Goal: Information Seeking & Learning: Check status

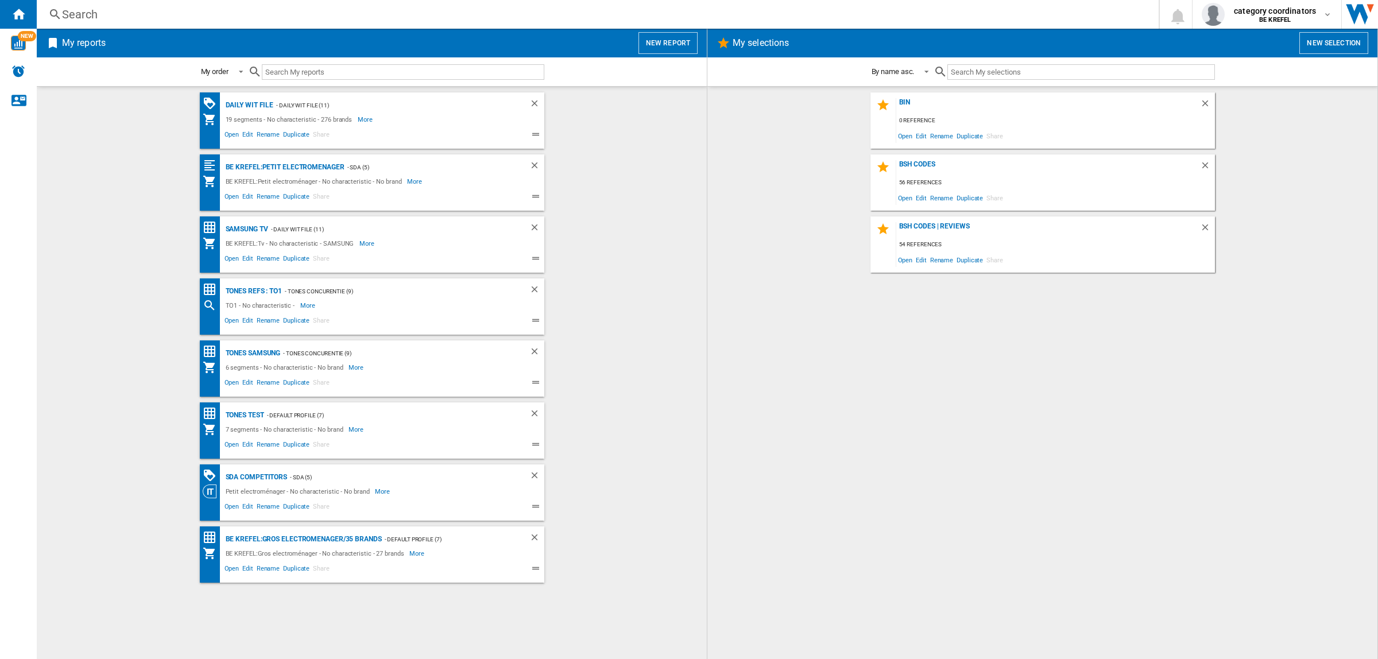
click at [96, 11] on div "Search" at bounding box center [595, 14] width 1066 height 16
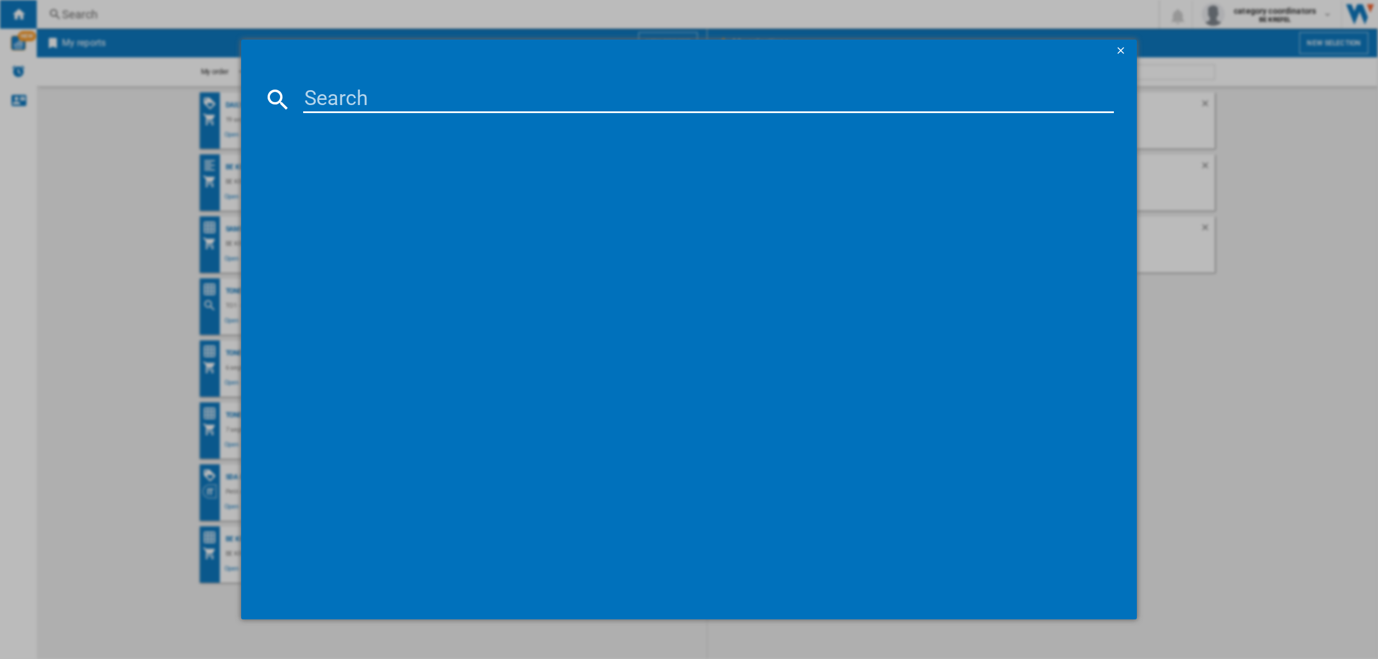
click at [339, 96] on input at bounding box center [708, 100] width 810 height 28
type input "11006080"
click at [358, 178] on div "SMEG C9IMN2 NOIR" at bounding box center [696, 173] width 799 height 11
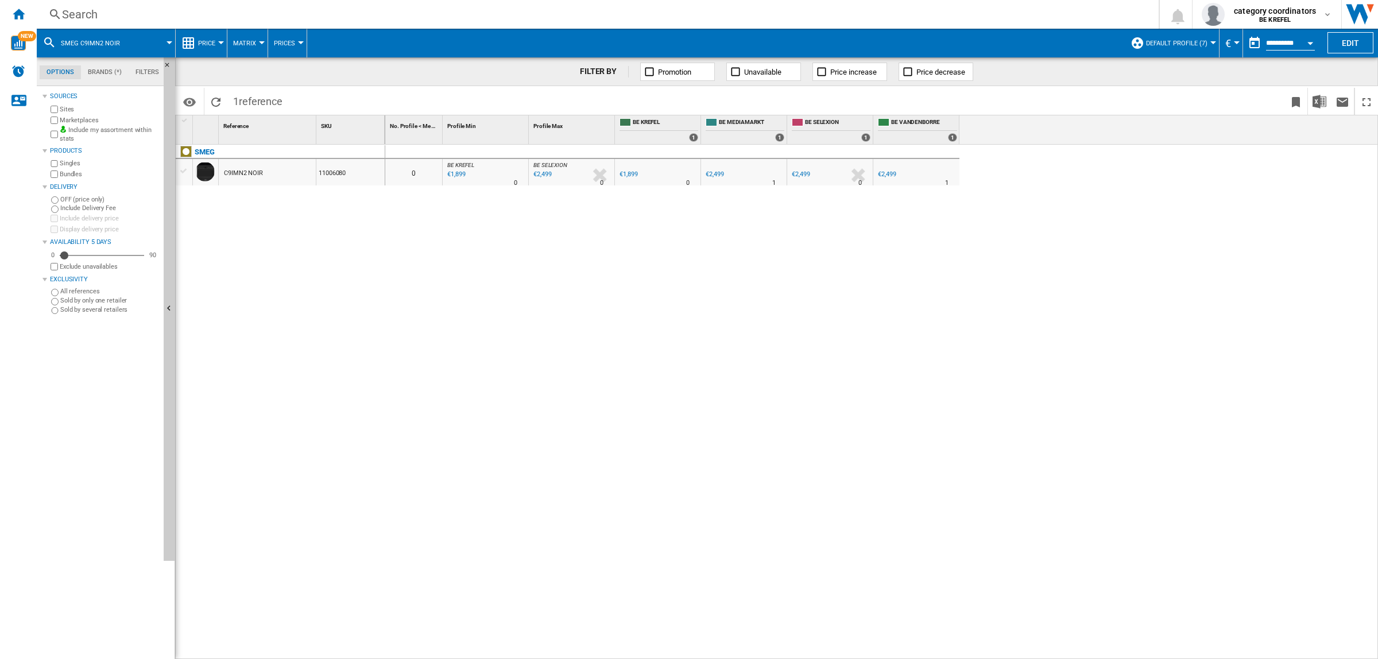
click at [216, 45] on button "Price" at bounding box center [209, 43] width 23 height 29
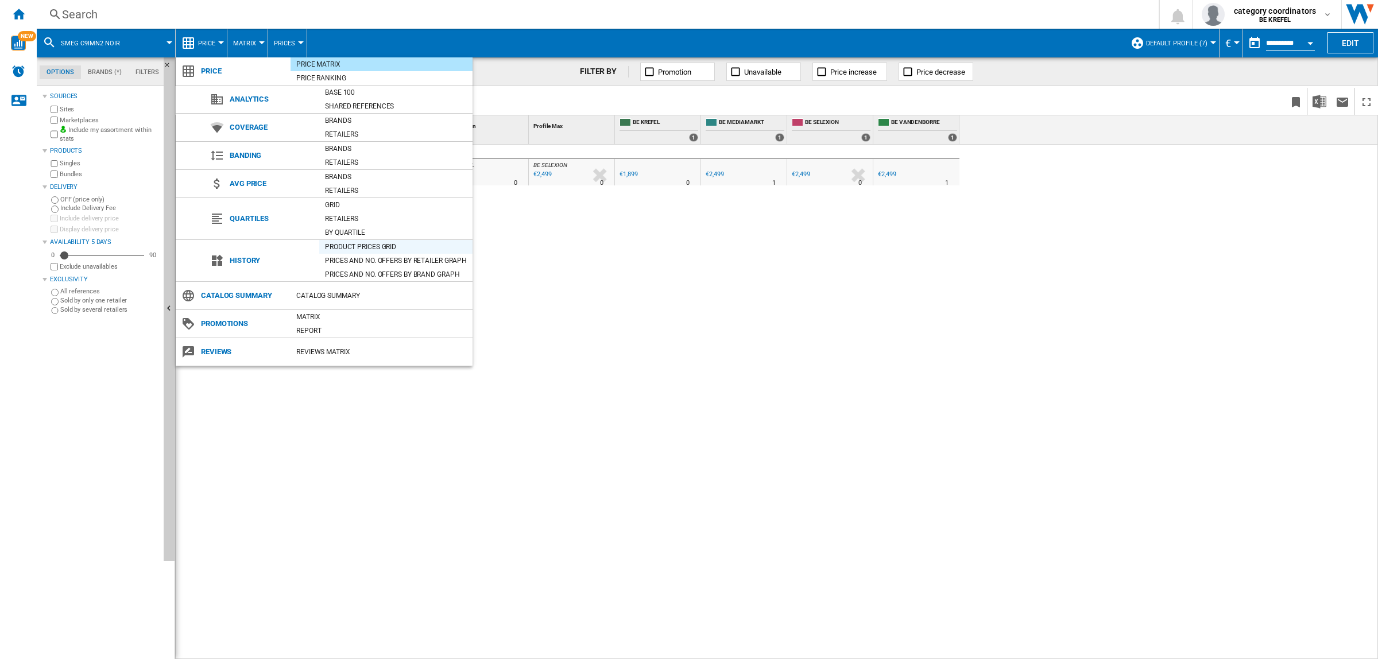
click at [367, 249] on div "Product prices grid" at bounding box center [395, 246] width 153 height 11
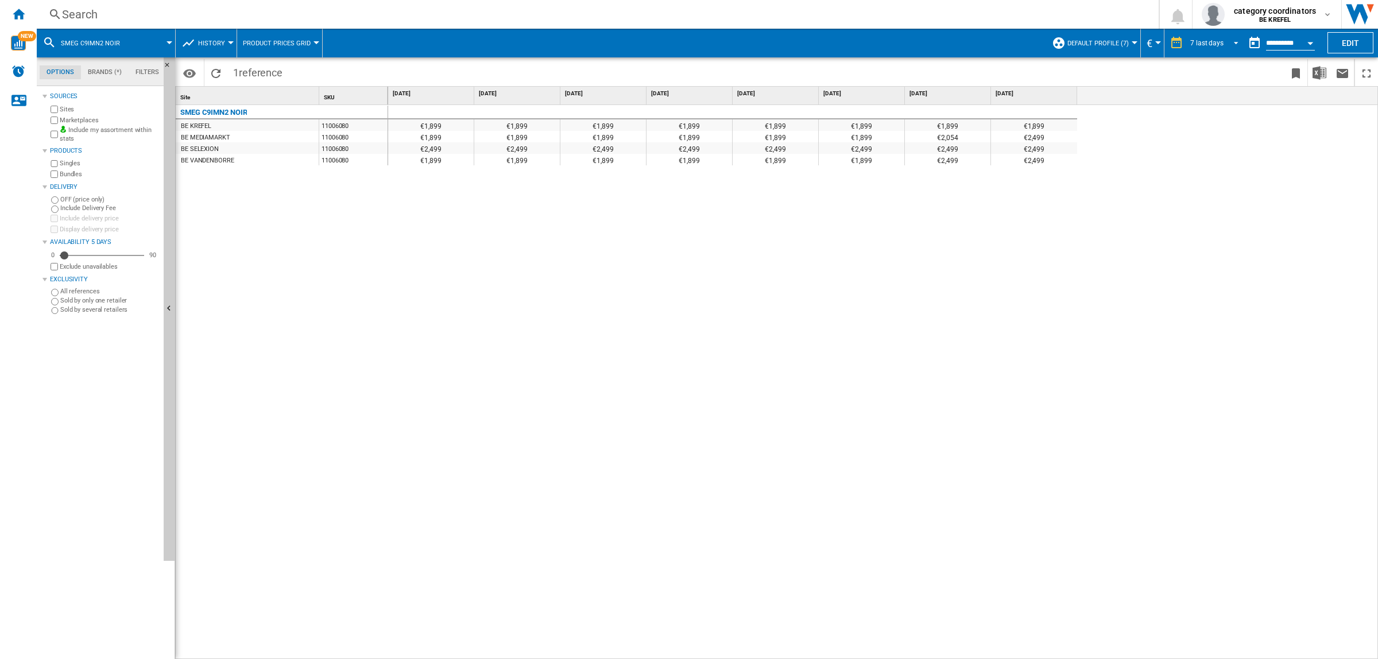
click at [1217, 42] on div "7 last days" at bounding box center [1206, 43] width 33 height 8
click at [1195, 77] on div "21 last days" at bounding box center [1204, 78] width 37 height 10
click at [1232, 45] on span "REPORTS.WIZARD.STEPS.REPORT.STEPS.REPORT_OPTIONS.PERIOD: 21 last days" at bounding box center [1232, 42] width 14 height 10
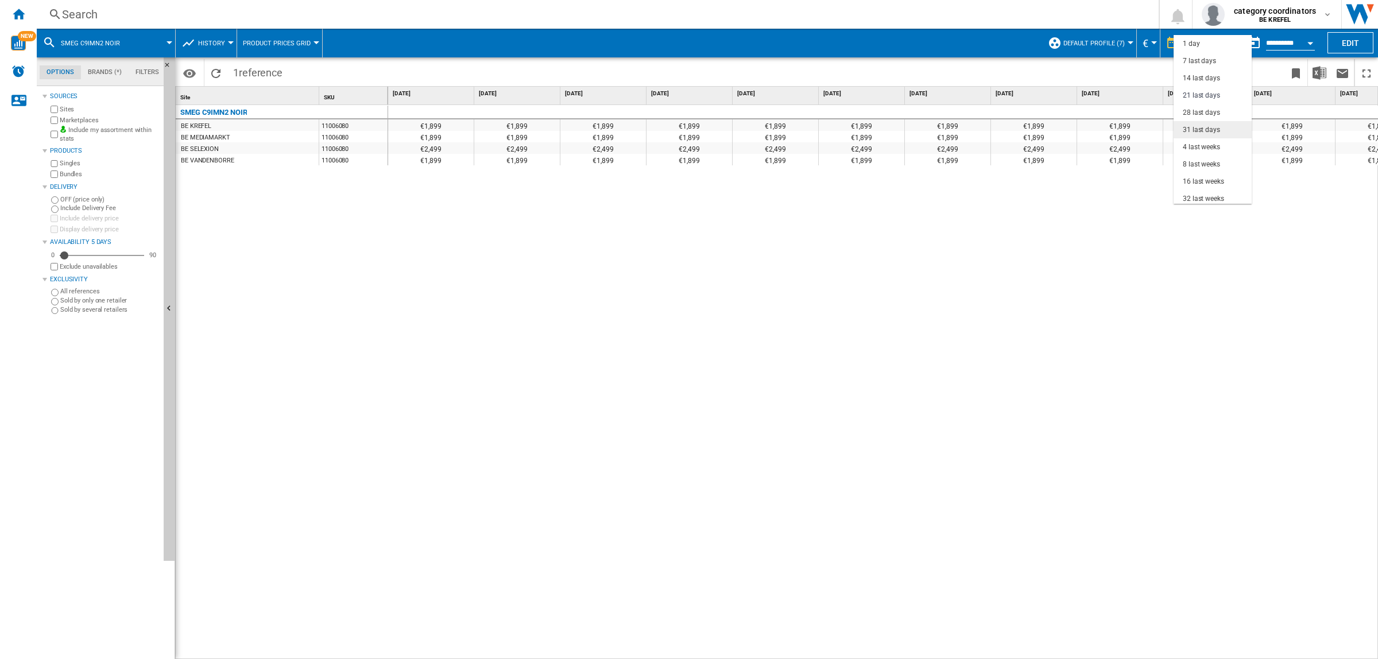
scroll to position [52, 0]
click at [1194, 114] on div "8 last weeks" at bounding box center [1200, 113] width 37 height 10
